Goal: Navigation & Orientation: Find specific page/section

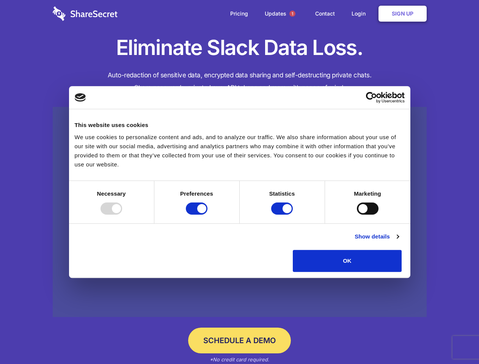
click at [122, 215] on div at bounding box center [112, 209] width 22 height 12
click at [208, 215] on input "Preferences" at bounding box center [197, 209] width 22 height 12
checkbox input "false"
click at [283, 215] on input "Statistics" at bounding box center [282, 209] width 22 height 12
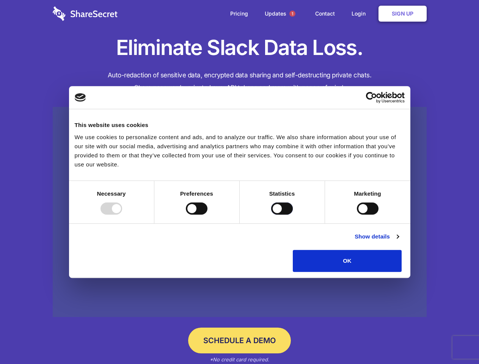
checkbox input "false"
click at [357, 215] on input "Marketing" at bounding box center [368, 209] width 22 height 12
checkbox input "true"
click at [399, 241] on link "Show details" at bounding box center [377, 236] width 44 height 9
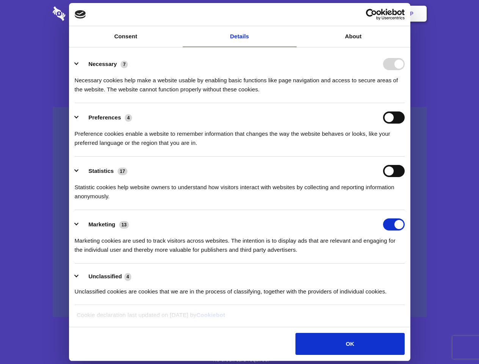
click at [405, 157] on li "Preferences 4 Preference cookies enable a website to remember information that …" at bounding box center [240, 130] width 330 height 54
click at [292, 14] on span "1" at bounding box center [293, 14] width 6 height 6
